Goal: Book appointment/travel/reservation

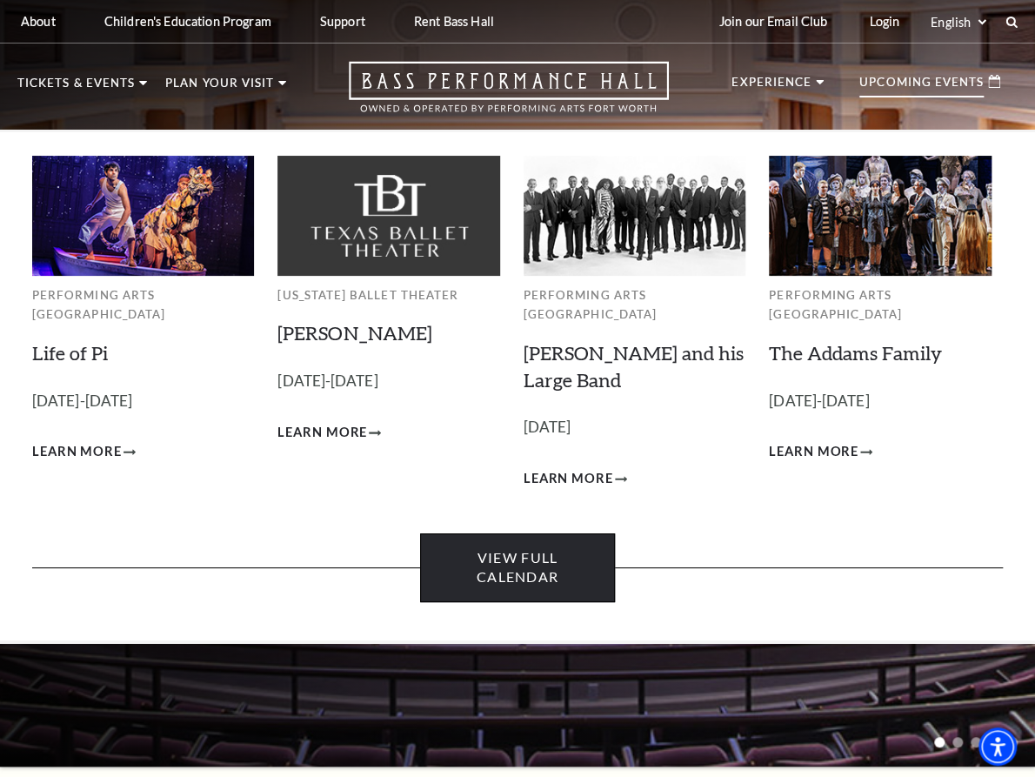
click at [546, 550] on link "View Full Calendar" at bounding box center [517, 567] width 194 height 69
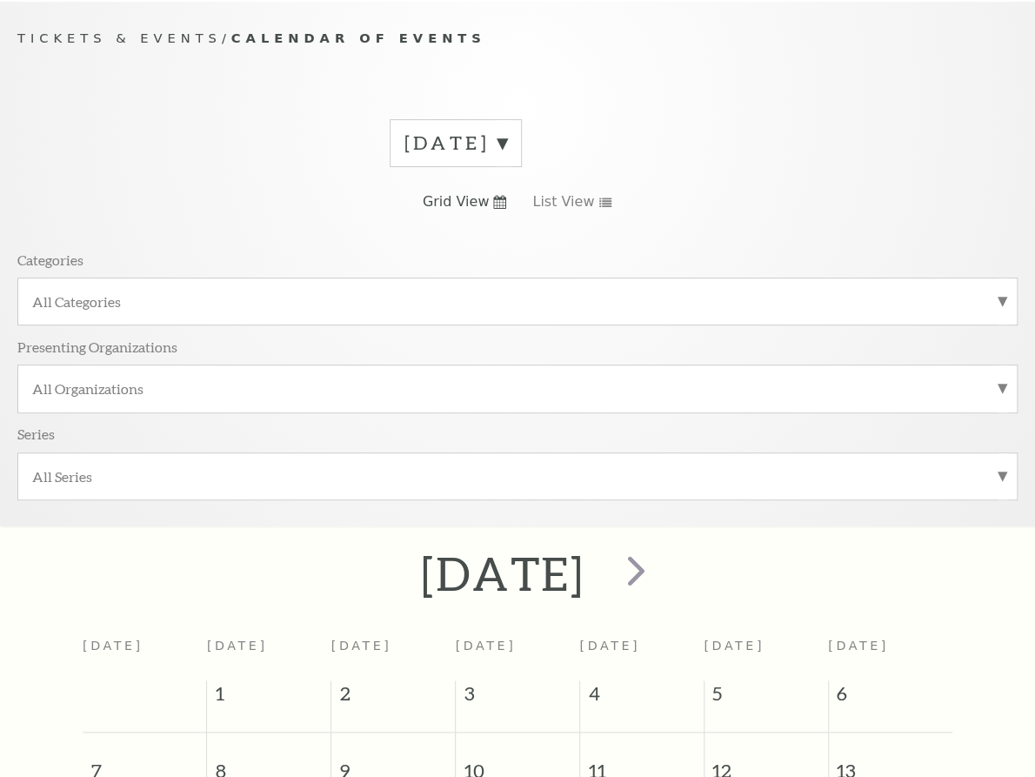
scroll to position [155, 0]
click at [660, 545] on span "next" at bounding box center [636, 570] width 50 height 50
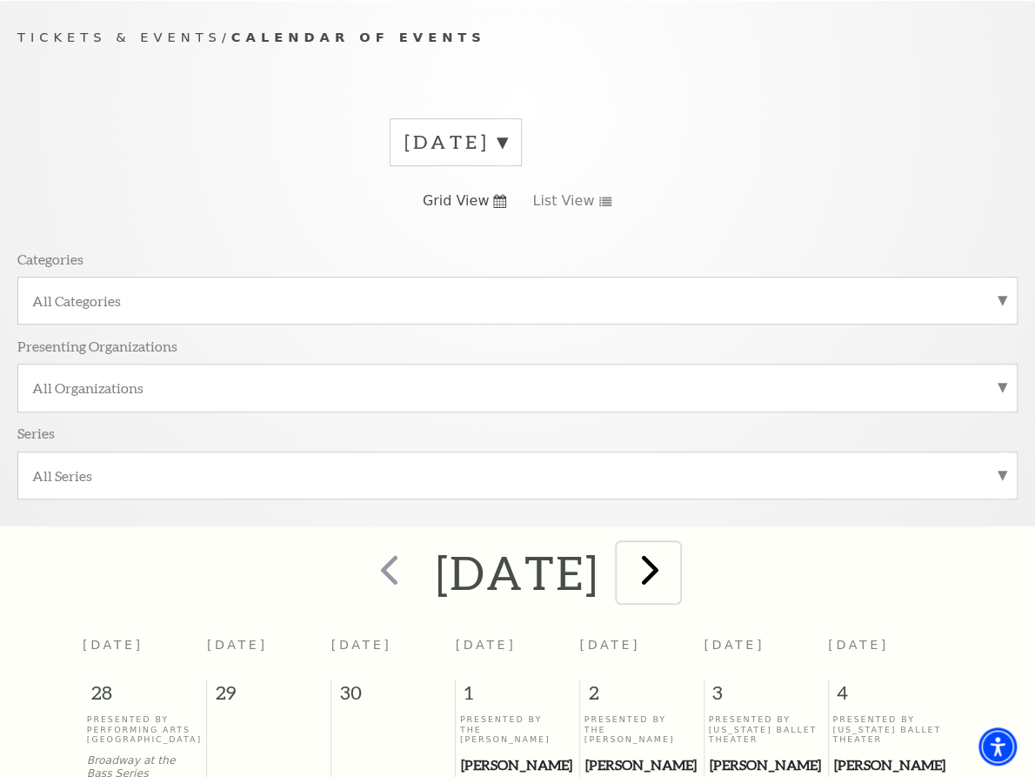
click at [675, 545] on span "next" at bounding box center [651, 570] width 50 height 50
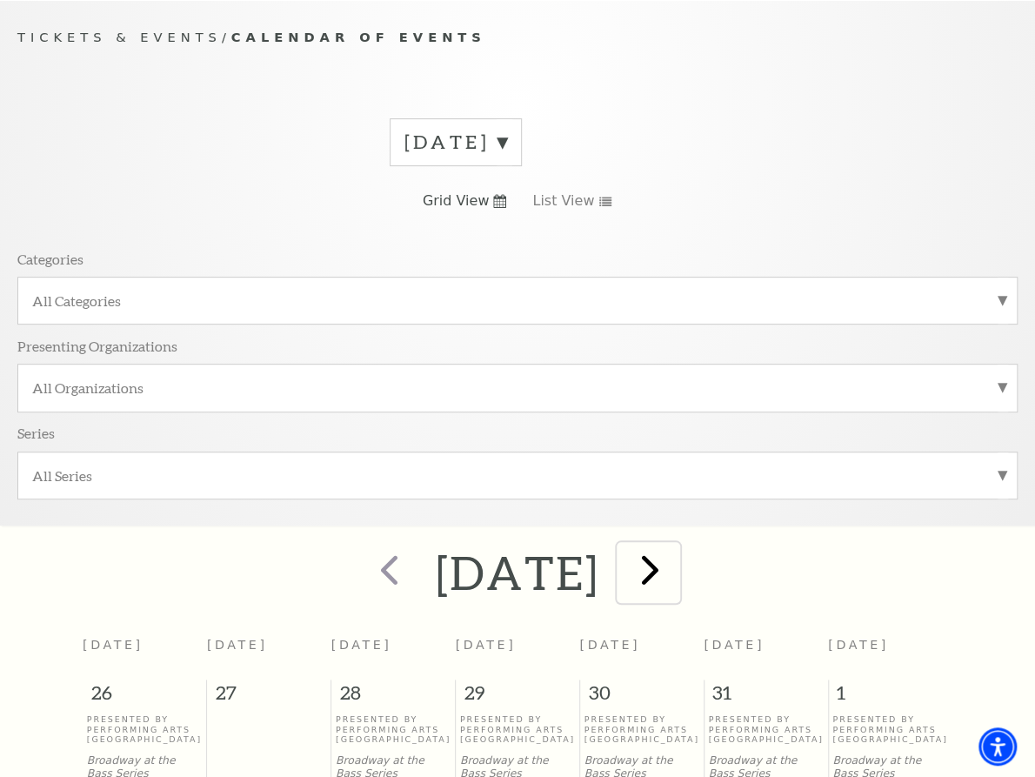
click at [675, 545] on span "next" at bounding box center [651, 570] width 50 height 50
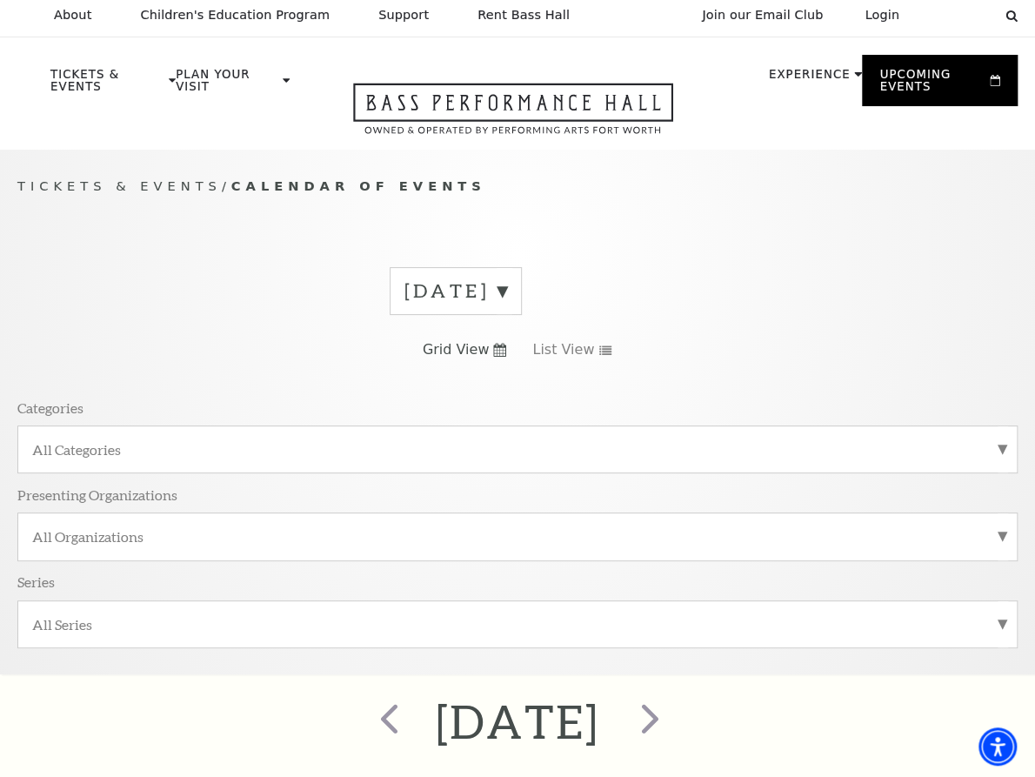
scroll to position [0, 0]
